Goal: Task Accomplishment & Management: Manage account settings

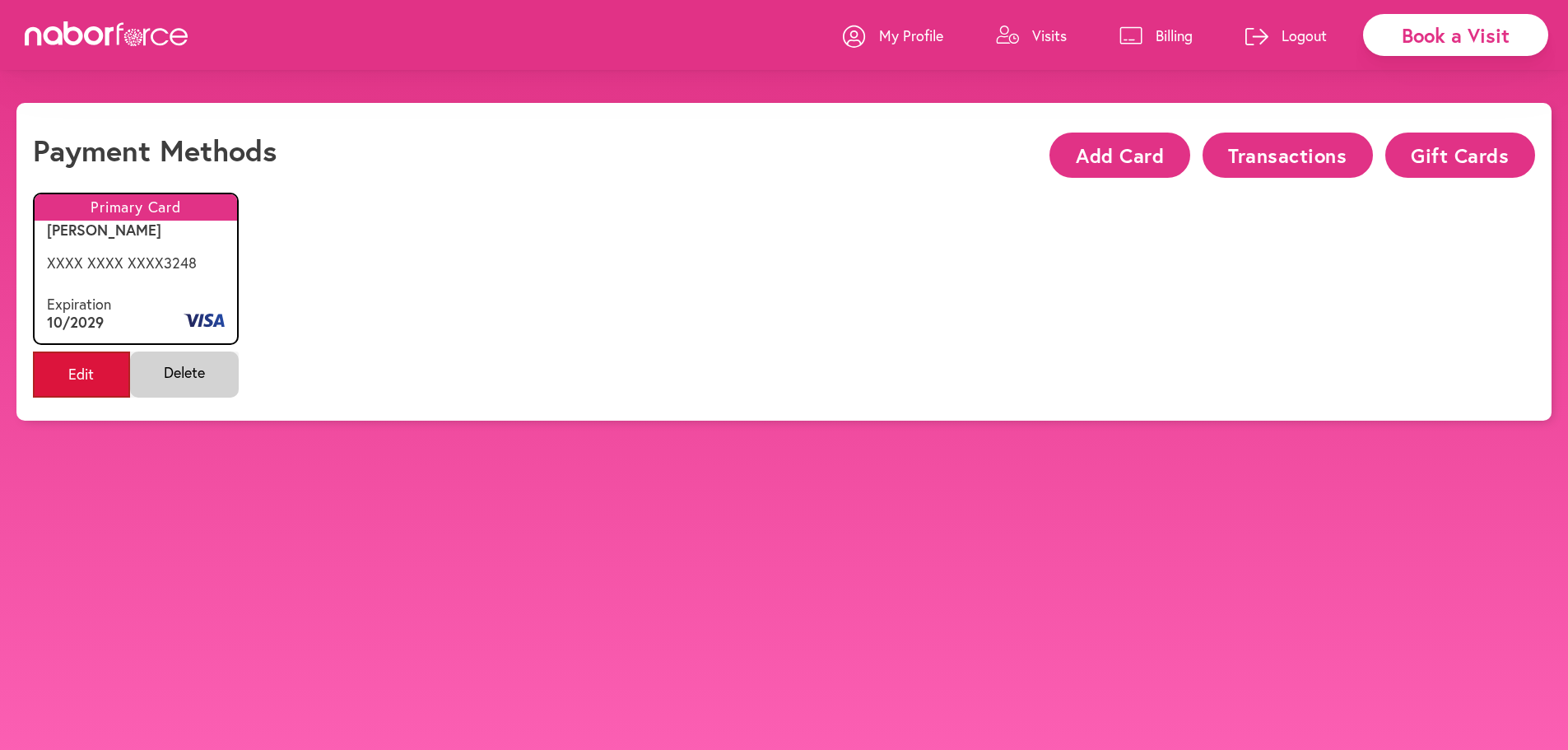
click at [66, 373] on span "Edit" at bounding box center [81, 374] width 97 height 46
select select "**"
select select "****"
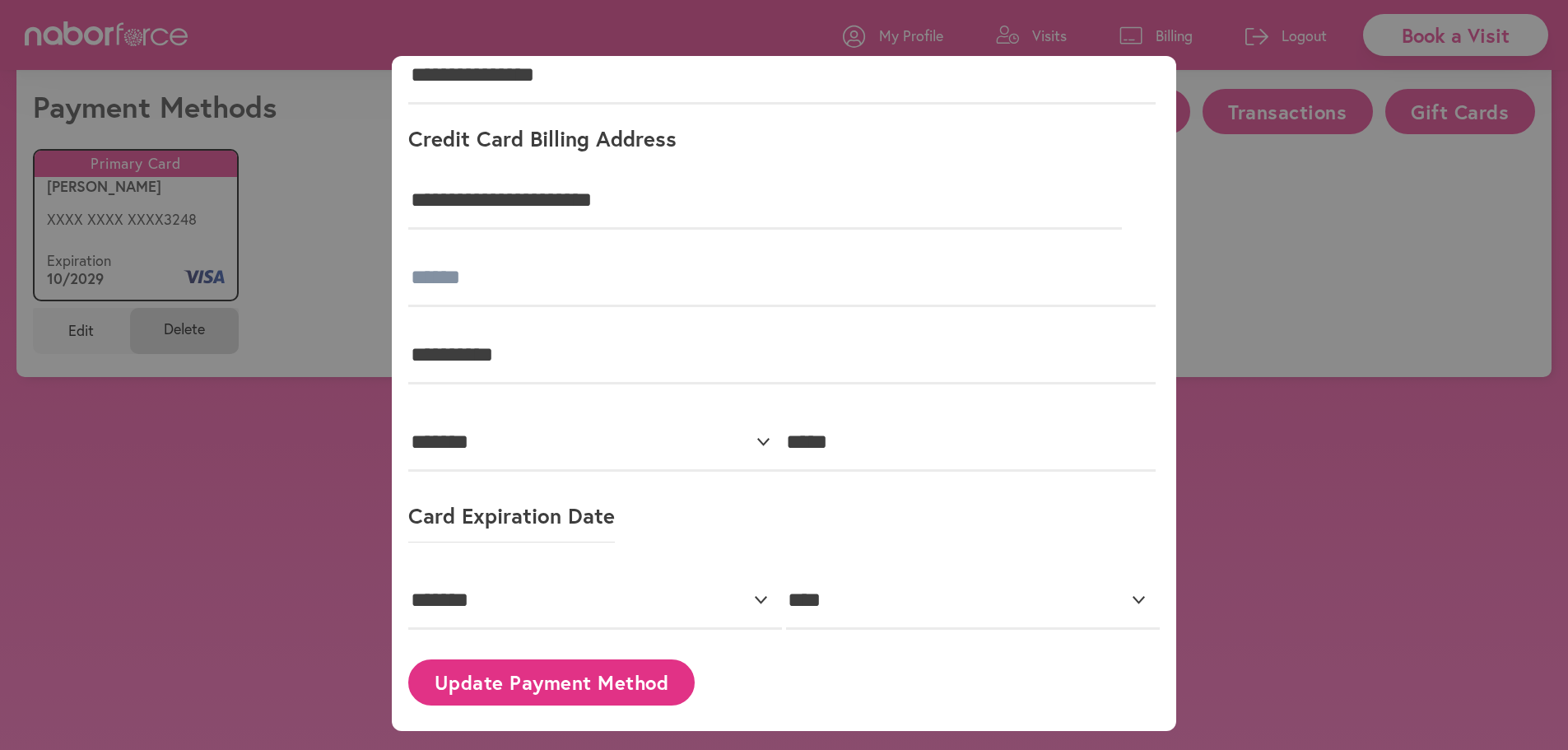
scroll to position [103, 0]
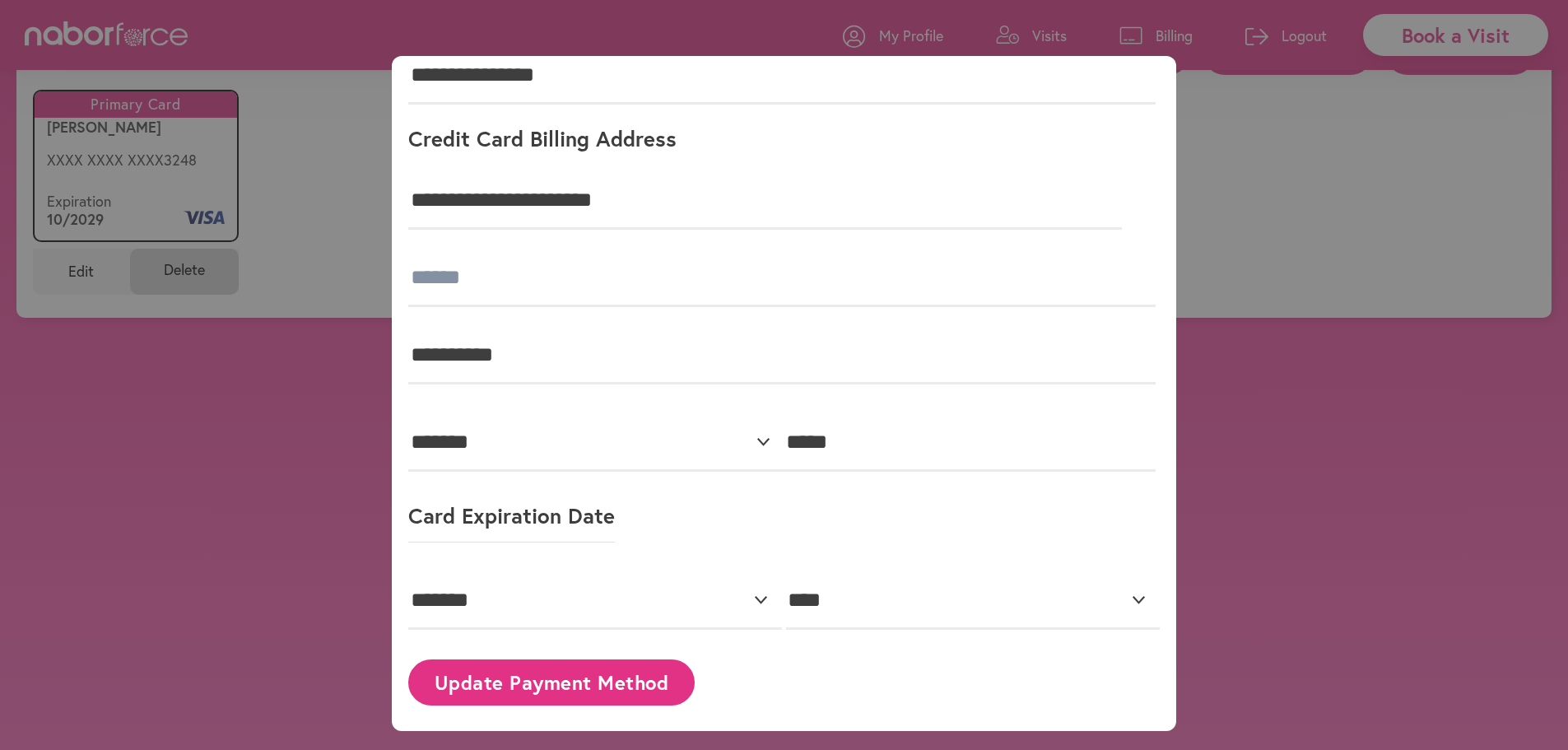
click at [565, 677] on button "Update Payment Method" at bounding box center [551, 682] width 287 height 45
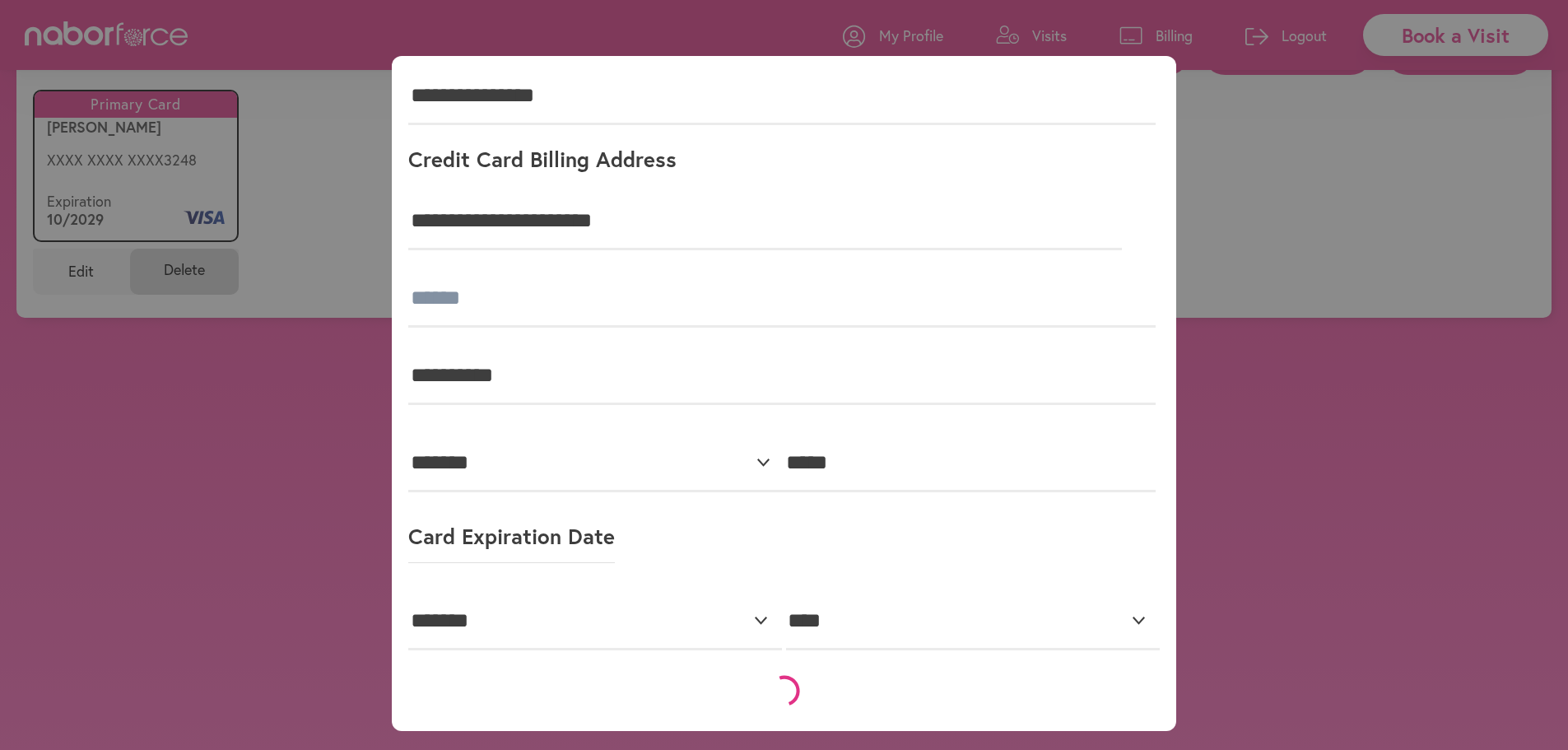
scroll to position [0, 0]
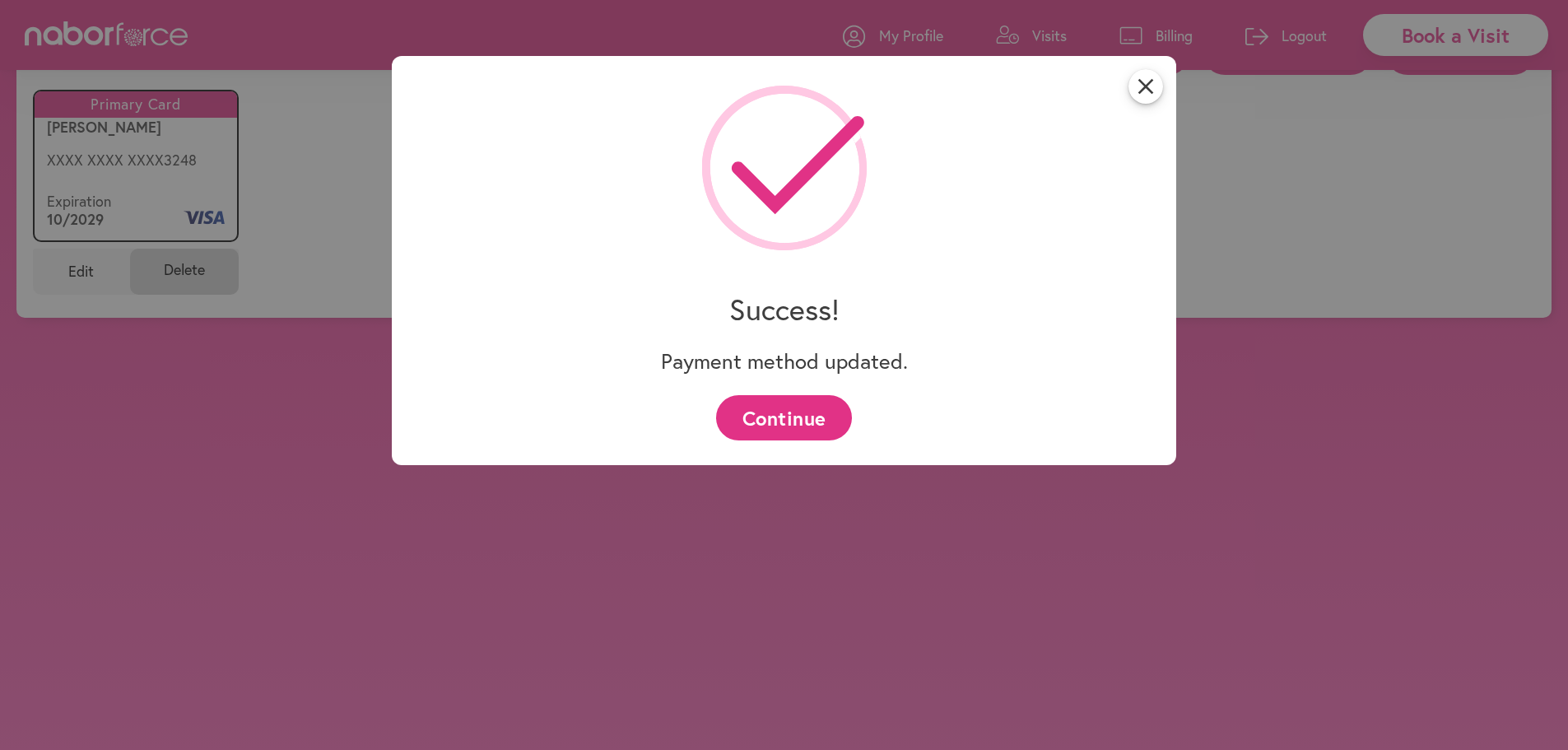
click at [816, 414] on button "Continue" at bounding box center [784, 417] width 135 height 45
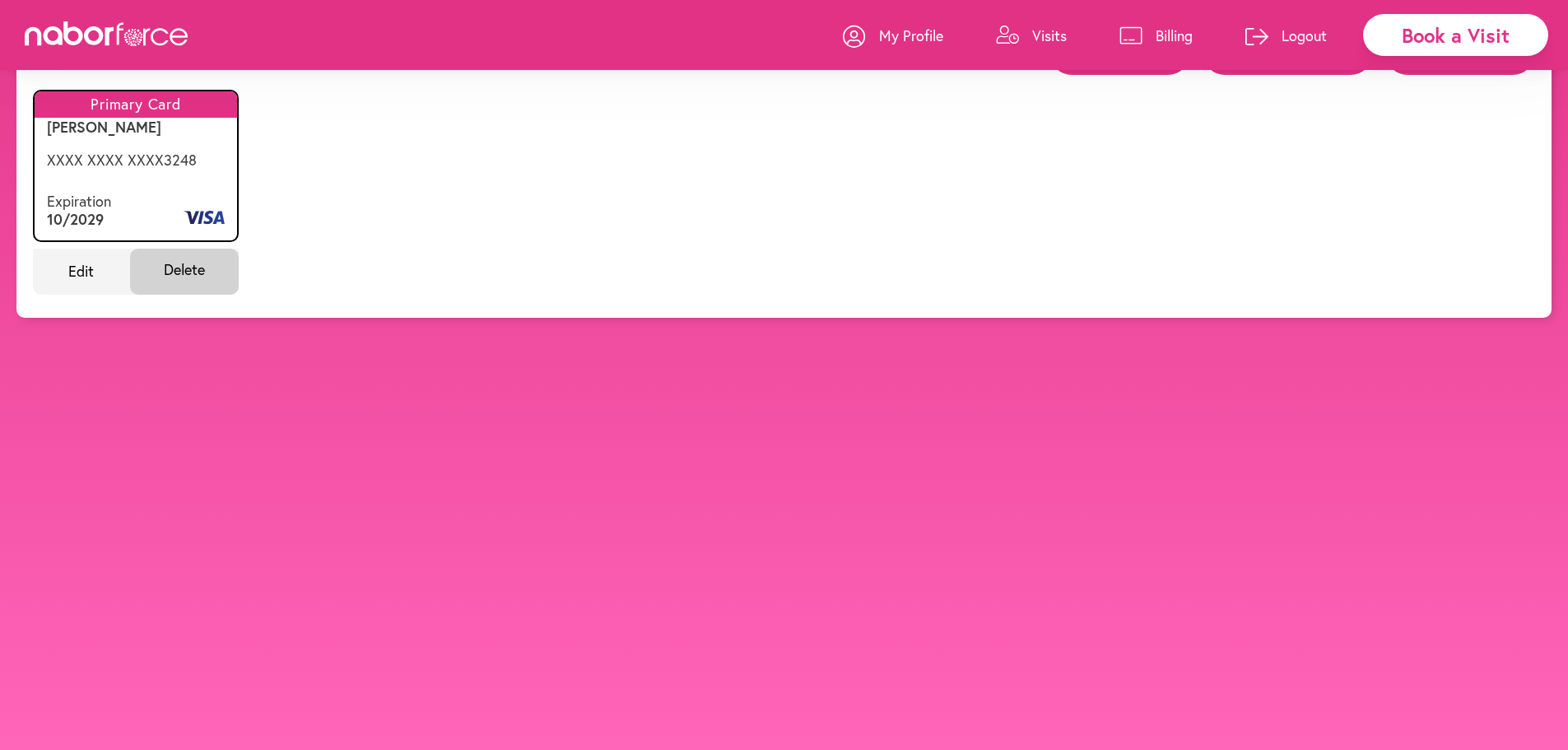
click at [1163, 25] on p "Billing" at bounding box center [1175, 35] width 37 height 20
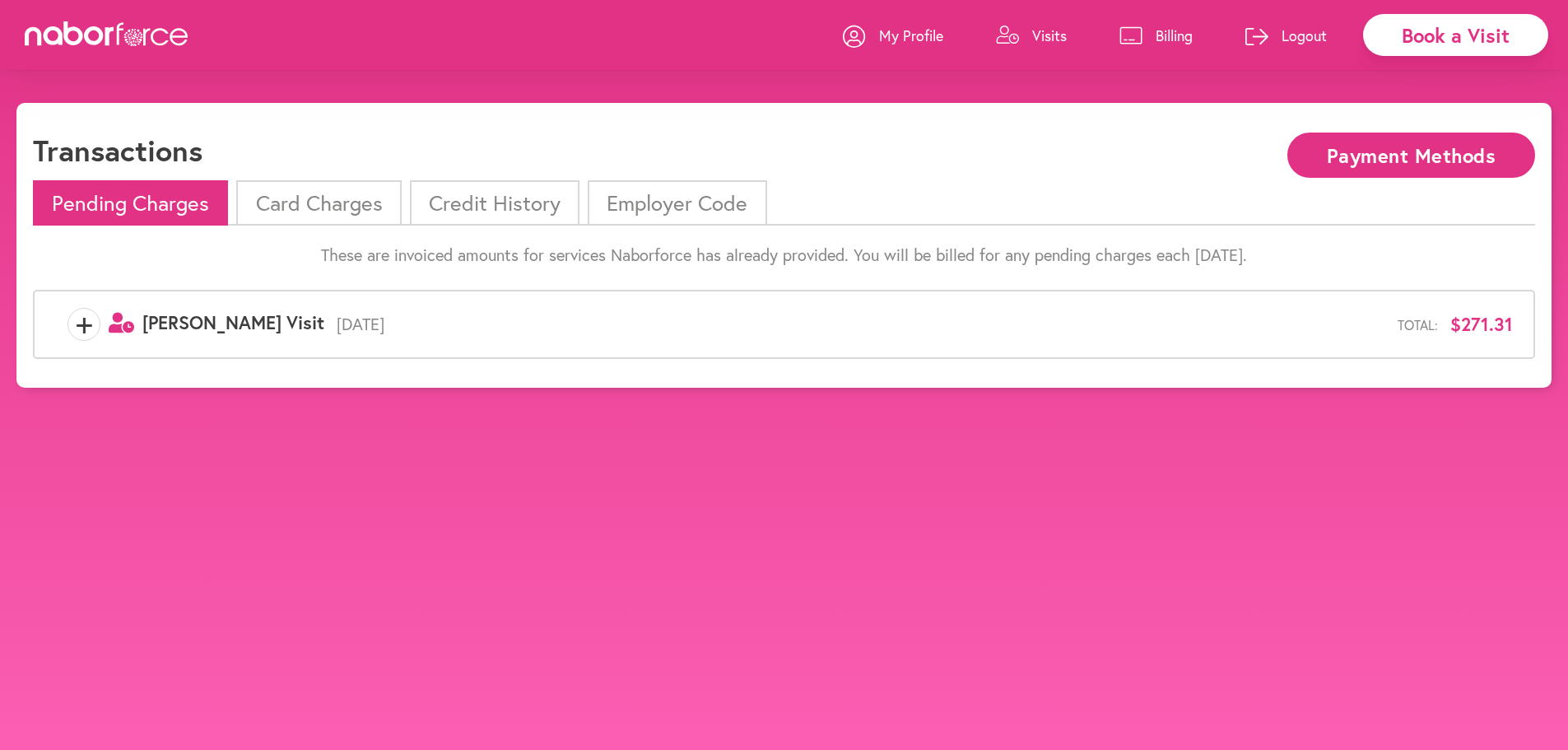
click at [80, 328] on span "+" at bounding box center [83, 324] width 31 height 33
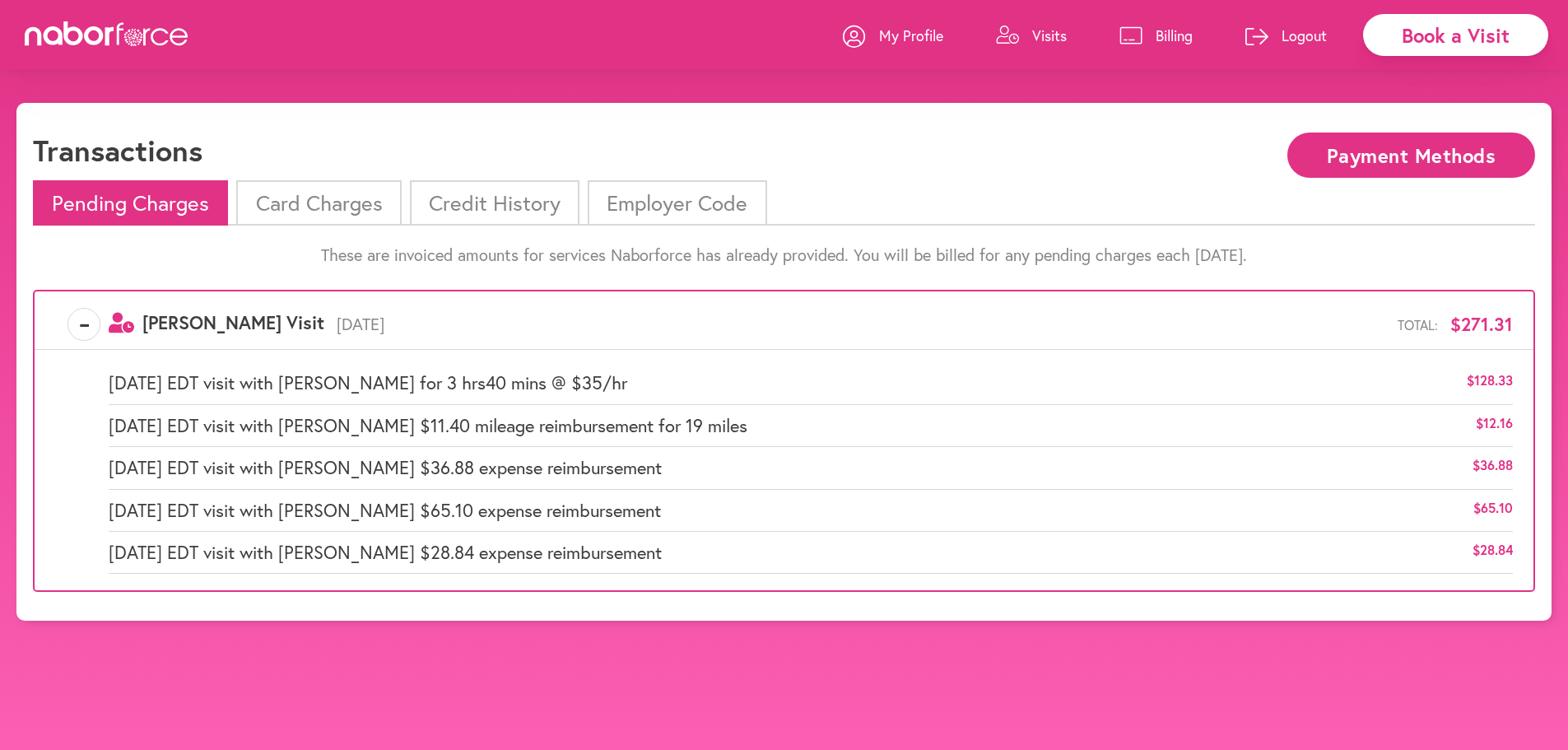
click at [354, 205] on li "Card Charges" at bounding box center [318, 203] width 164 height 45
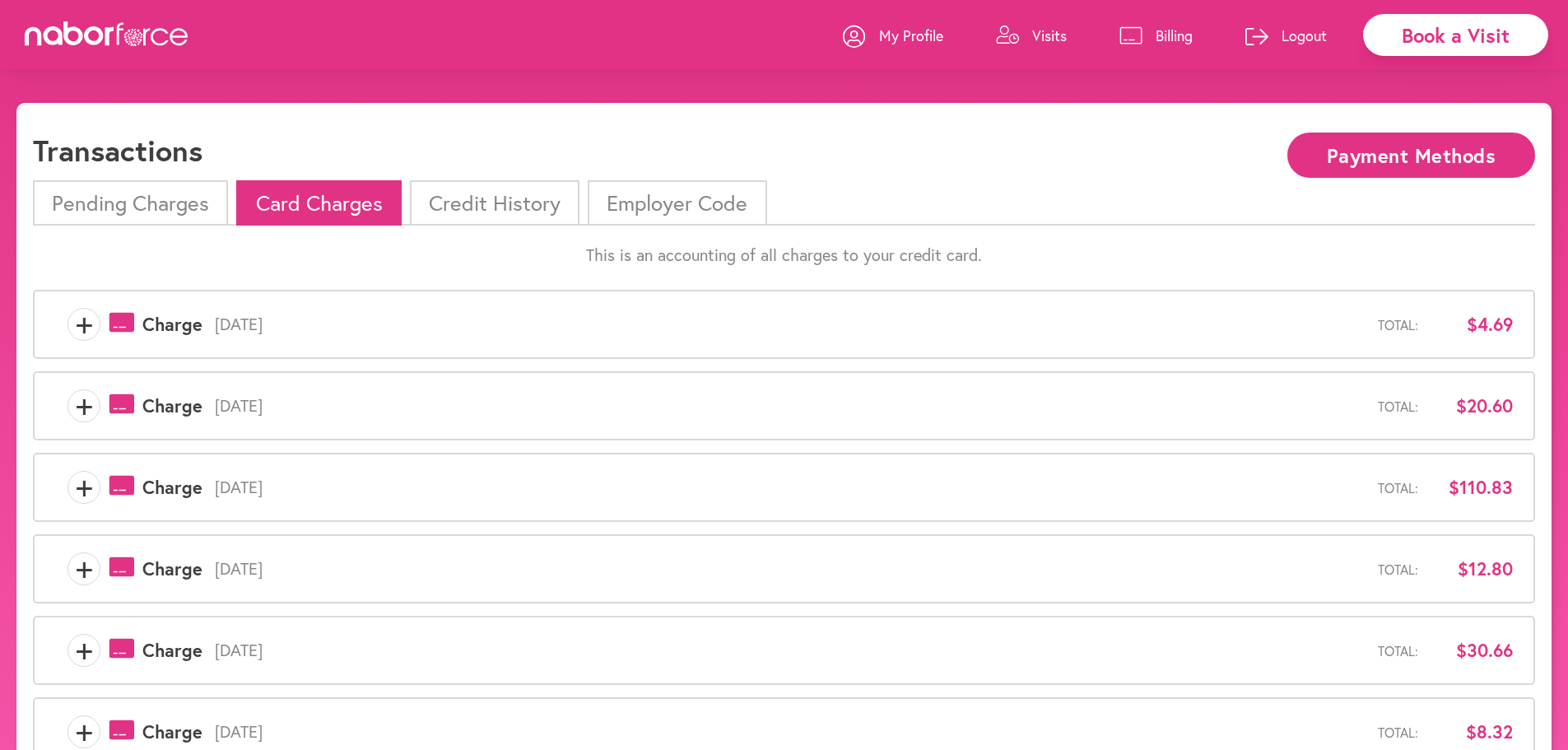
click at [490, 205] on li "Credit History" at bounding box center [495, 203] width 170 height 45
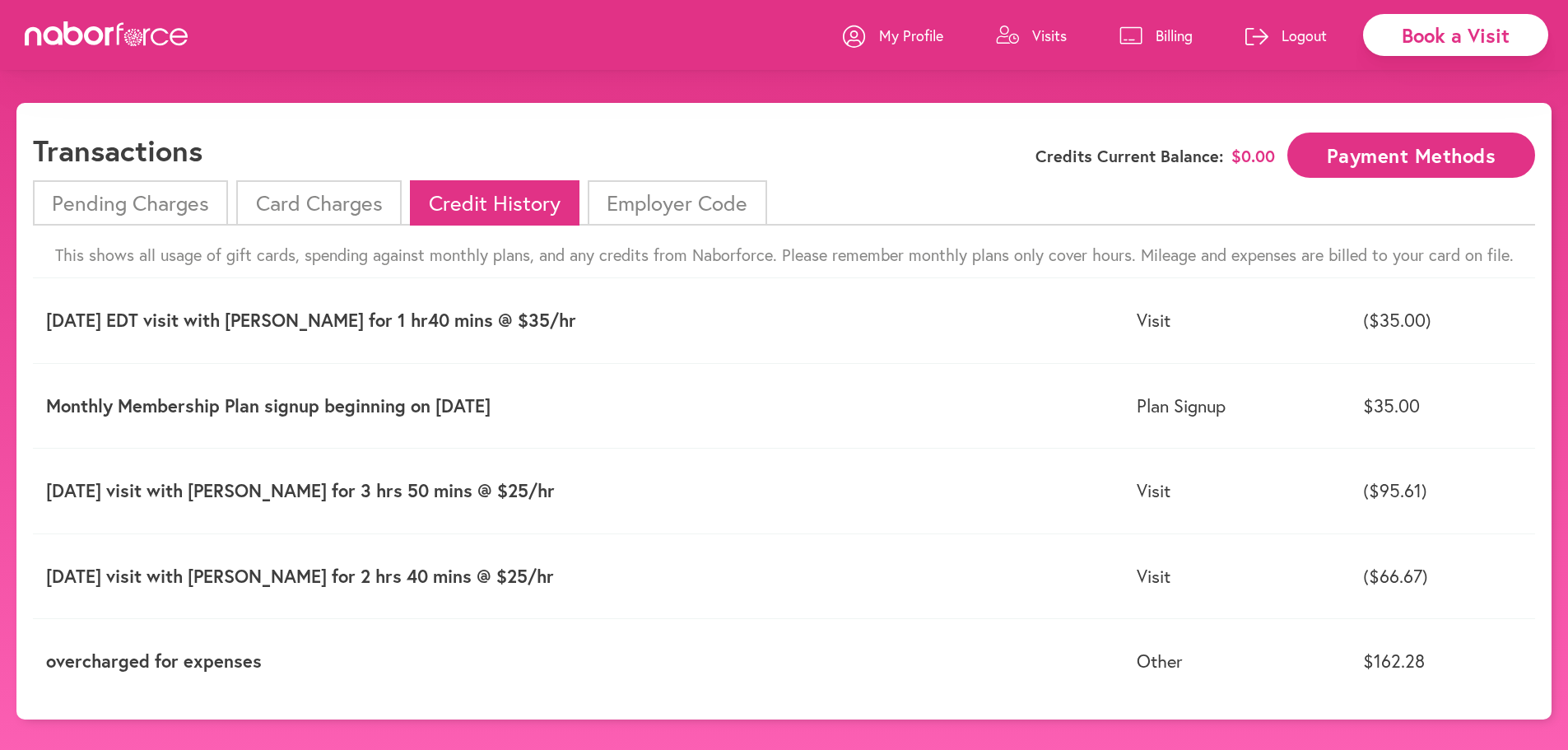
click at [133, 199] on li "Pending Charges" at bounding box center [130, 203] width 195 height 45
